Goal: Task Accomplishment & Management: Complete application form

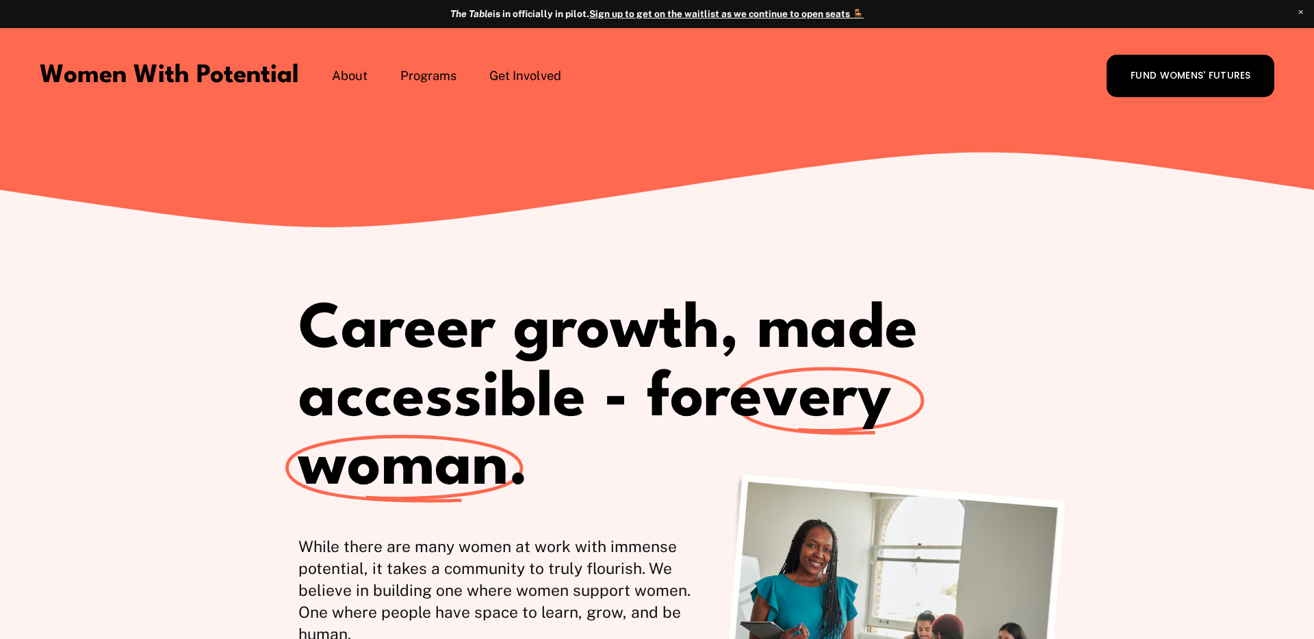
click at [0, 0] on span "Coach with WWP" at bounding box center [0, 0] width 0 height 0
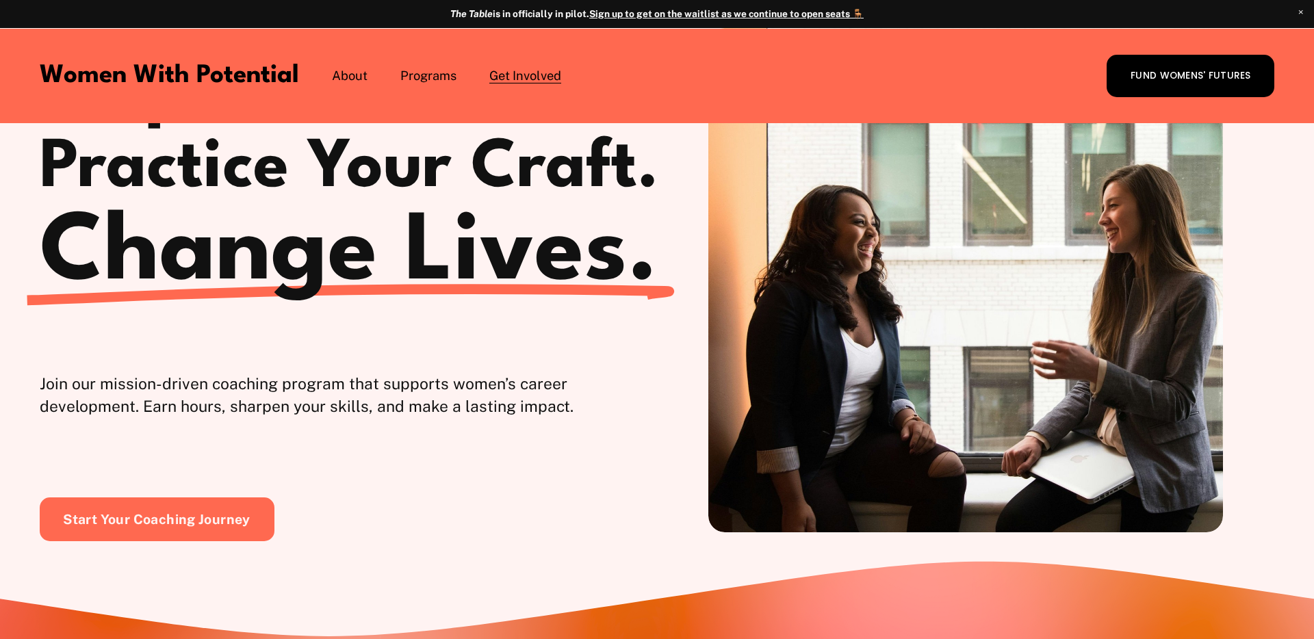
scroll to position [394, 0]
